Goal: Task Accomplishment & Management: Complete application form

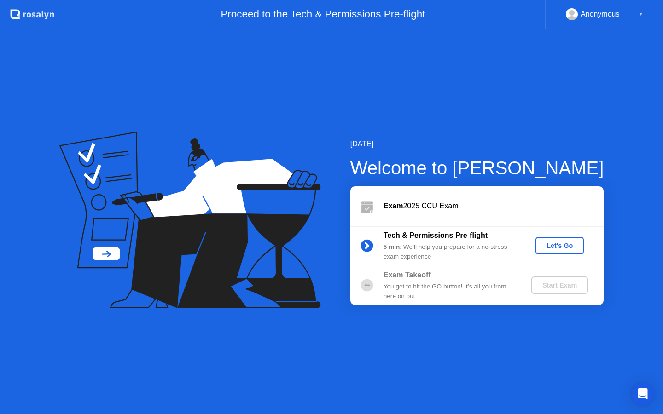
click at [568, 245] on div "Let's Go" at bounding box center [559, 245] width 41 height 7
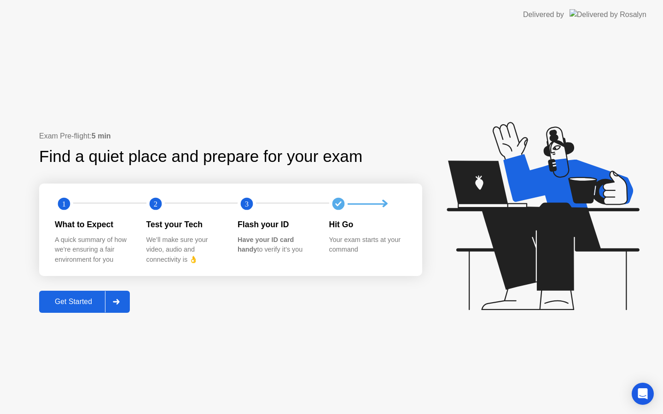
click at [77, 298] on div "Get Started" at bounding box center [73, 302] width 63 height 8
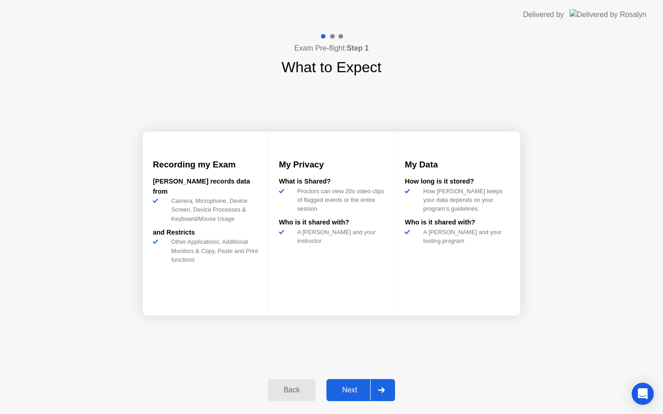
click at [347, 387] on div "Next" at bounding box center [349, 390] width 41 height 8
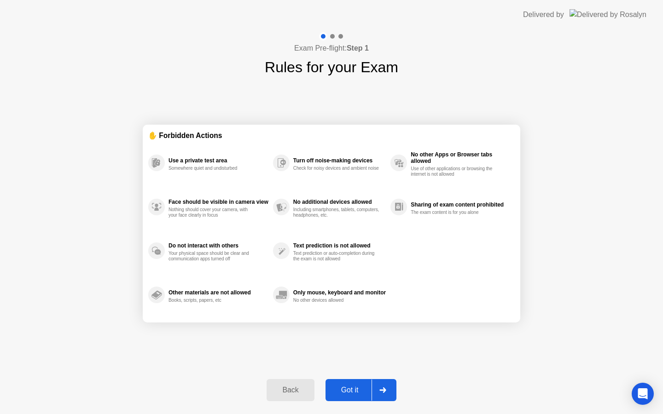
click at [353, 390] on div "Got it" at bounding box center [349, 390] width 43 height 8
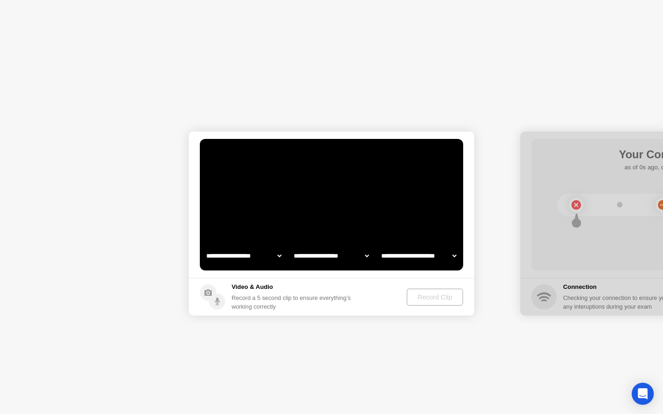
select select "**********"
select select "*******"
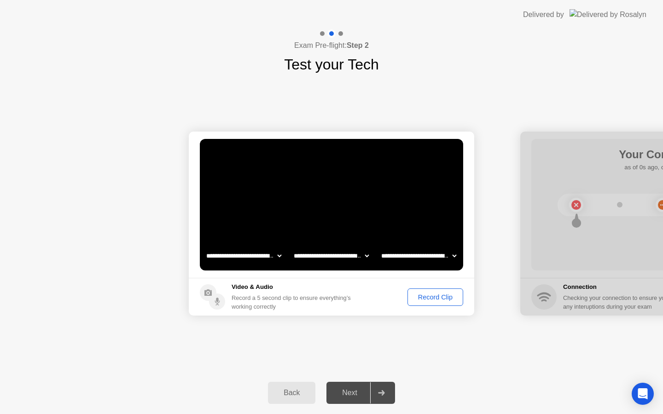
click at [435, 294] on div "Record Clip" at bounding box center [434, 297] width 49 height 7
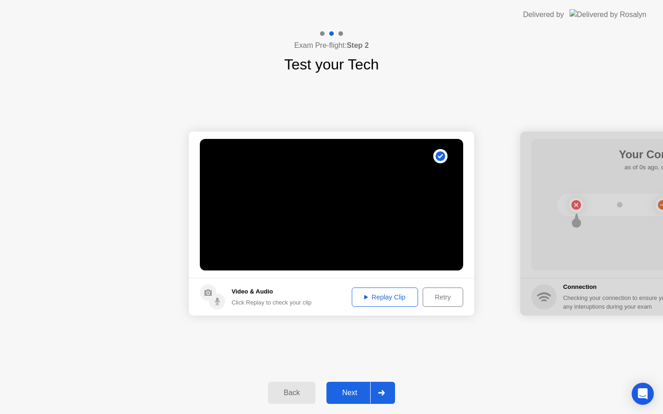
click at [346, 390] on div "Next" at bounding box center [349, 393] width 41 height 8
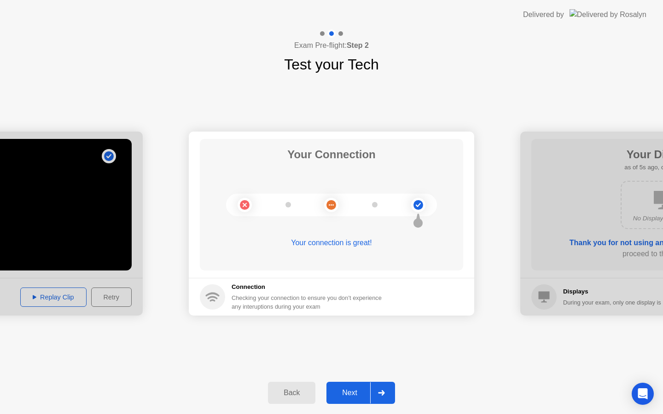
click at [351, 389] on div "Next" at bounding box center [349, 393] width 41 height 8
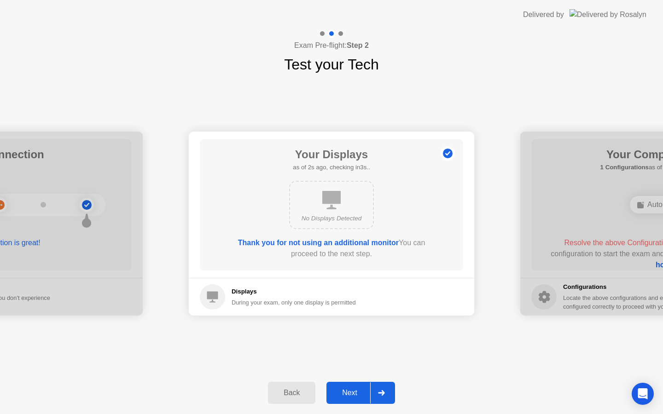
click at [351, 389] on div "Next" at bounding box center [349, 393] width 41 height 8
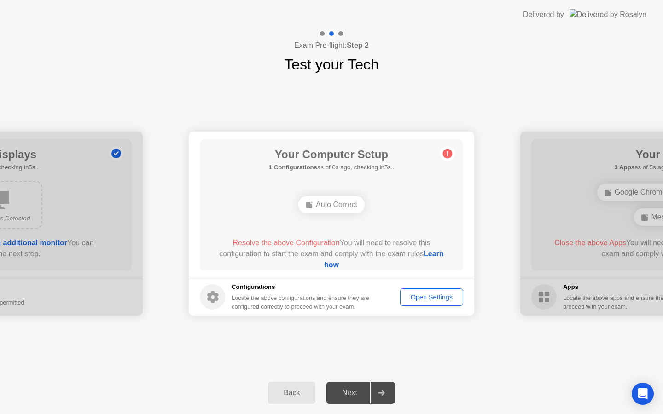
click at [431, 294] on div "Open Settings" at bounding box center [431, 297] width 57 height 7
click at [430, 297] on div "Open Settings" at bounding box center [431, 297] width 57 height 7
click at [330, 263] on link "Learn how" at bounding box center [384, 259] width 120 height 19
click at [417, 296] on div "Open Settings" at bounding box center [431, 297] width 57 height 7
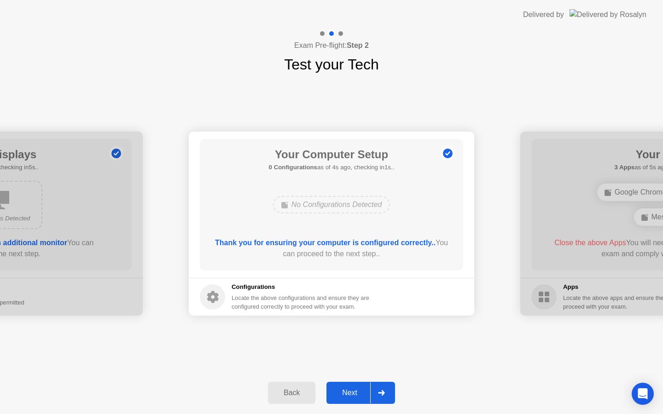
click at [350, 395] on div "Next" at bounding box center [349, 393] width 41 height 8
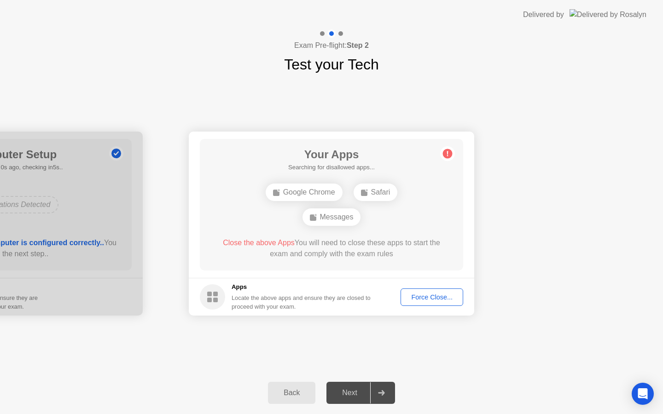
click at [419, 299] on div "Force Close..." at bounding box center [432, 297] width 56 height 7
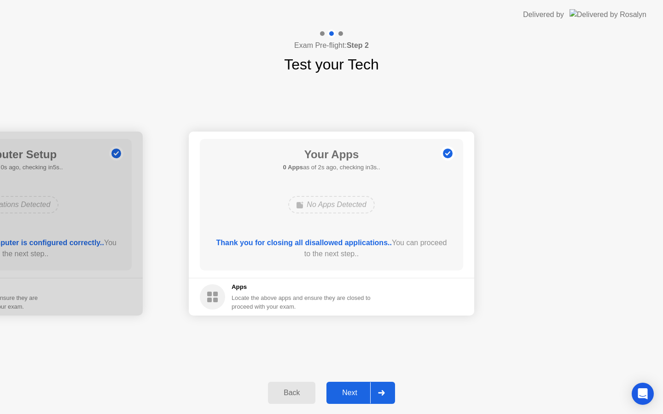
click at [347, 391] on div "Next" at bounding box center [349, 393] width 41 height 8
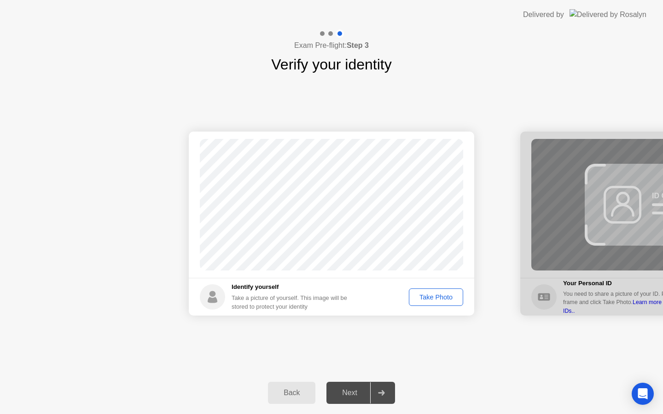
click at [440, 298] on div "Take Photo" at bounding box center [436, 297] width 48 height 7
click at [348, 396] on div "Next" at bounding box center [349, 393] width 41 height 8
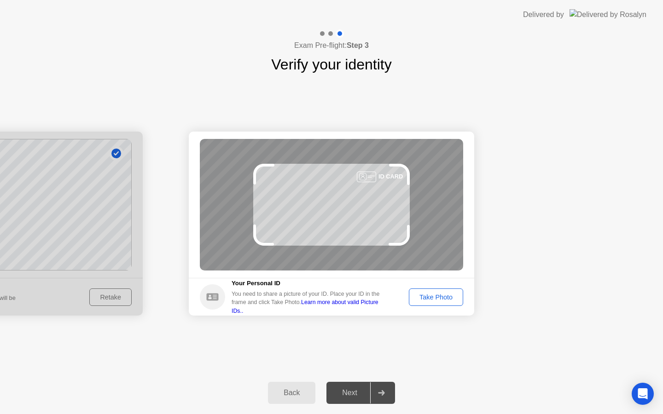
click at [427, 294] on div "Take Photo" at bounding box center [436, 297] width 48 height 7
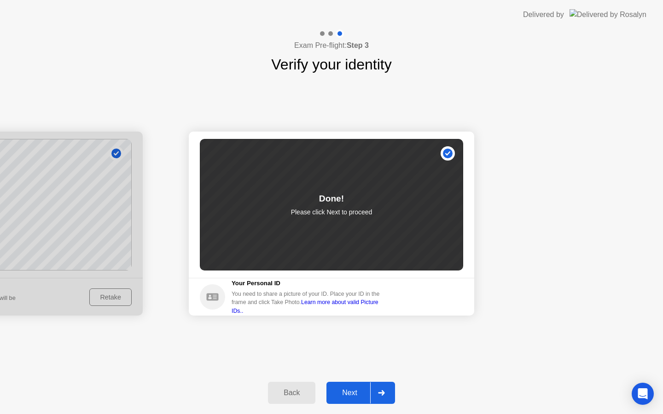
click at [353, 389] on div "Next" at bounding box center [349, 393] width 41 height 8
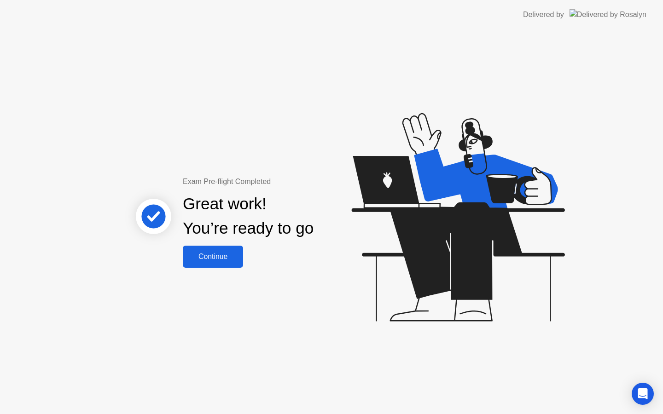
click at [206, 259] on div "Continue" at bounding box center [212, 257] width 55 height 8
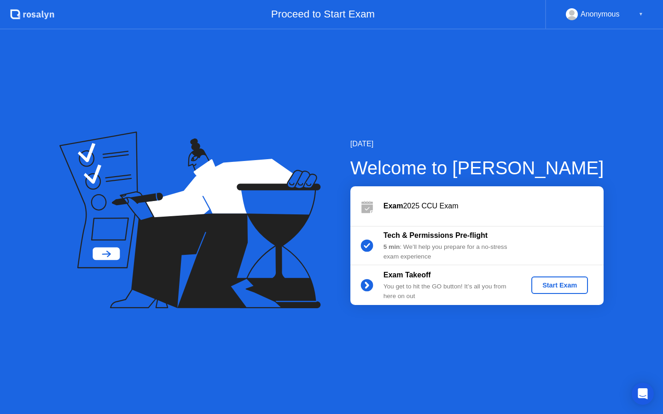
click at [562, 286] on div "Start Exam" at bounding box center [559, 285] width 49 height 7
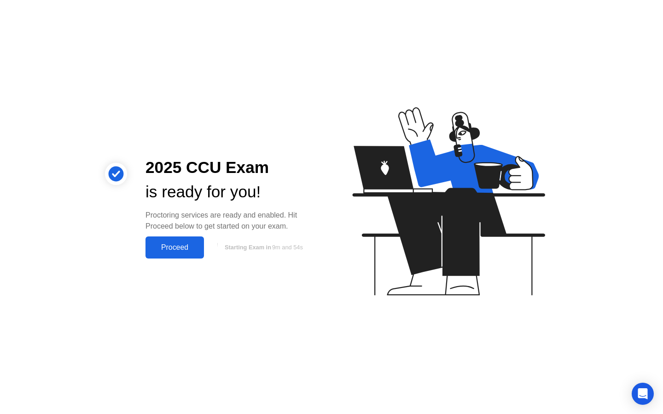
click at [179, 246] on div "Proceed" at bounding box center [174, 247] width 53 height 8
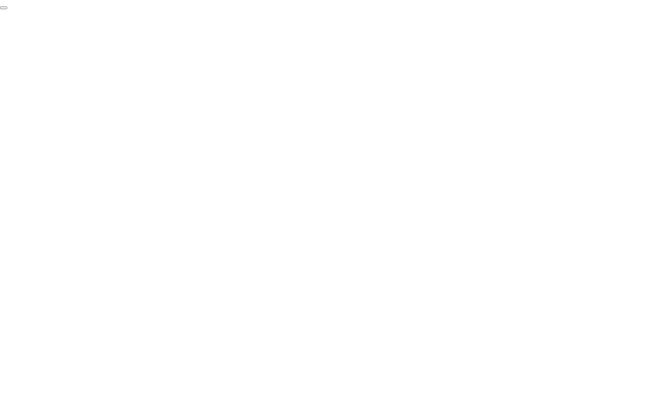
click div "End Proctoring Session"
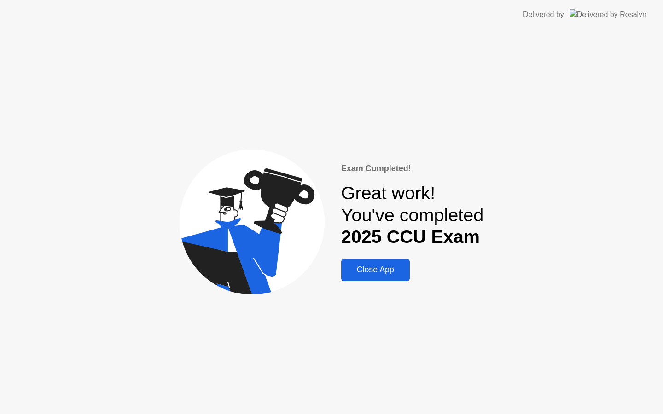
click at [371, 270] on div "Close App" at bounding box center [375, 270] width 63 height 10
